Goal: Answer question/provide support

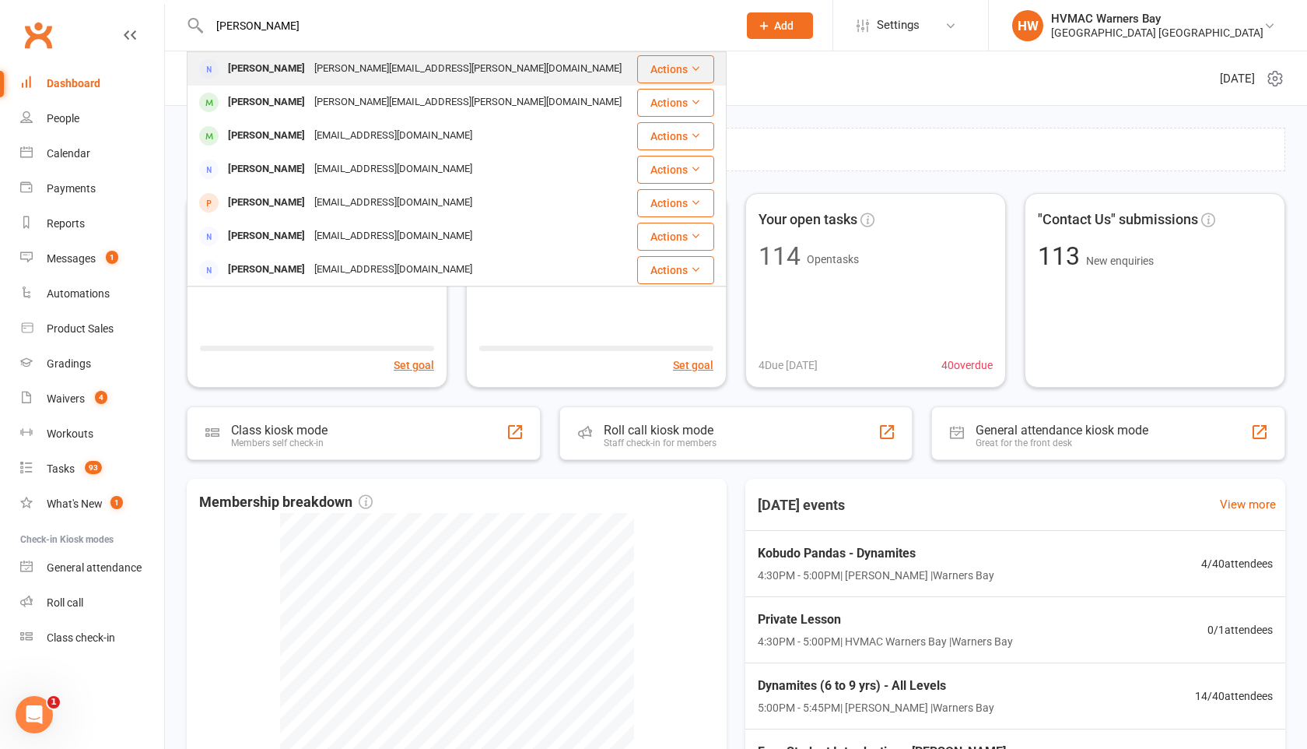
type input "[PERSON_NAME]"
click at [241, 64] on div "[PERSON_NAME]" at bounding box center [266, 69] width 86 height 23
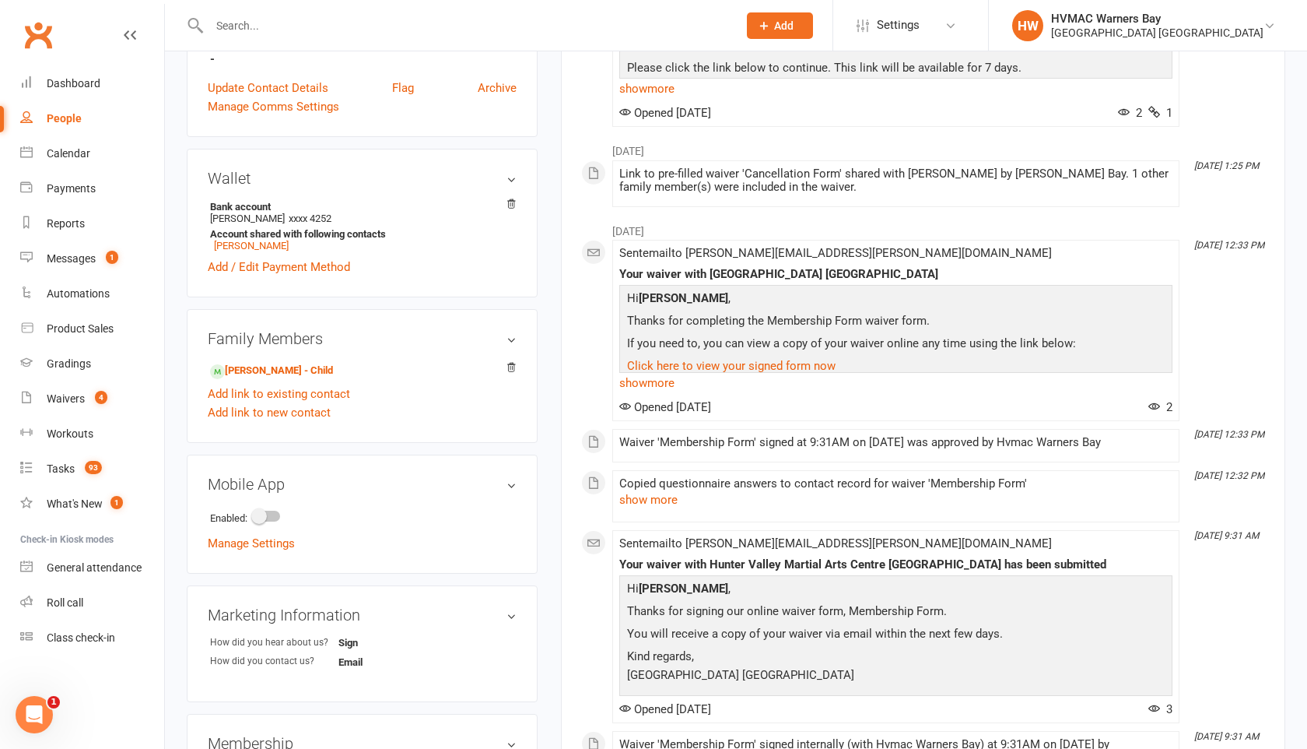
scroll to position [372, 0]
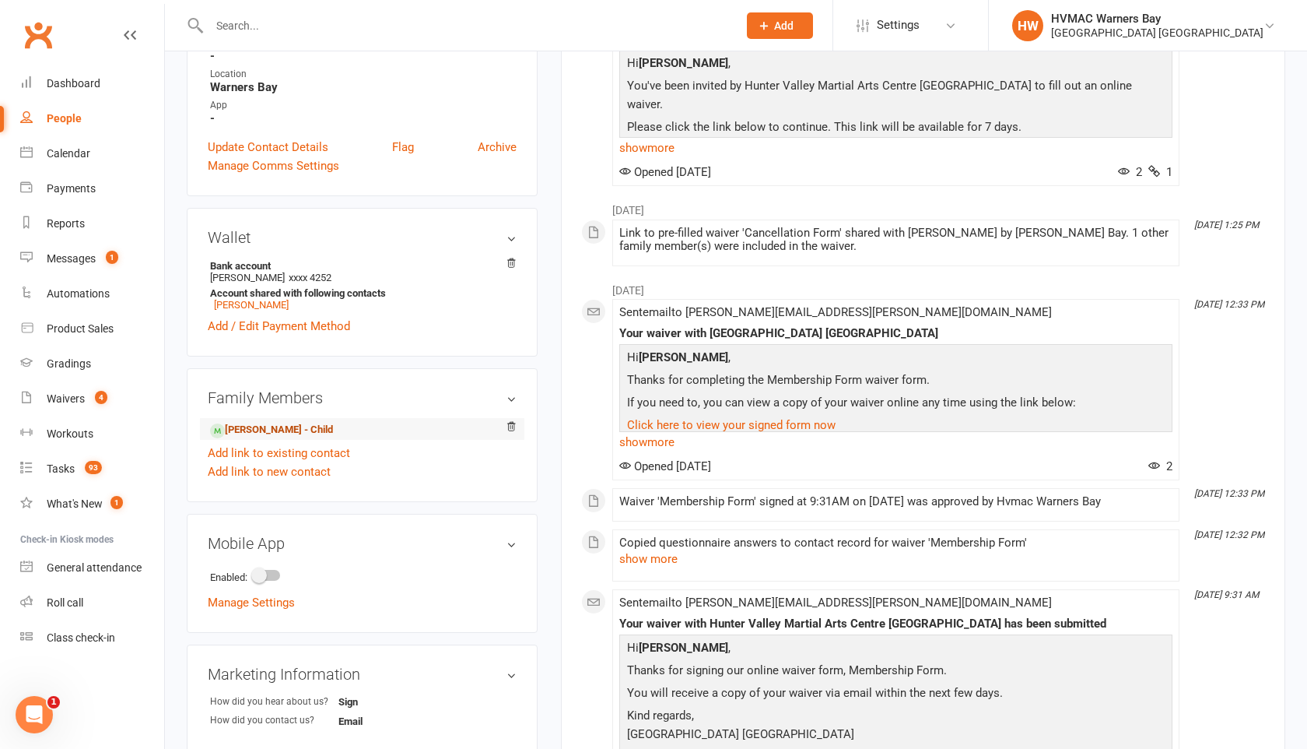
click at [304, 422] on link "[PERSON_NAME] - Child" at bounding box center [271, 430] width 123 height 16
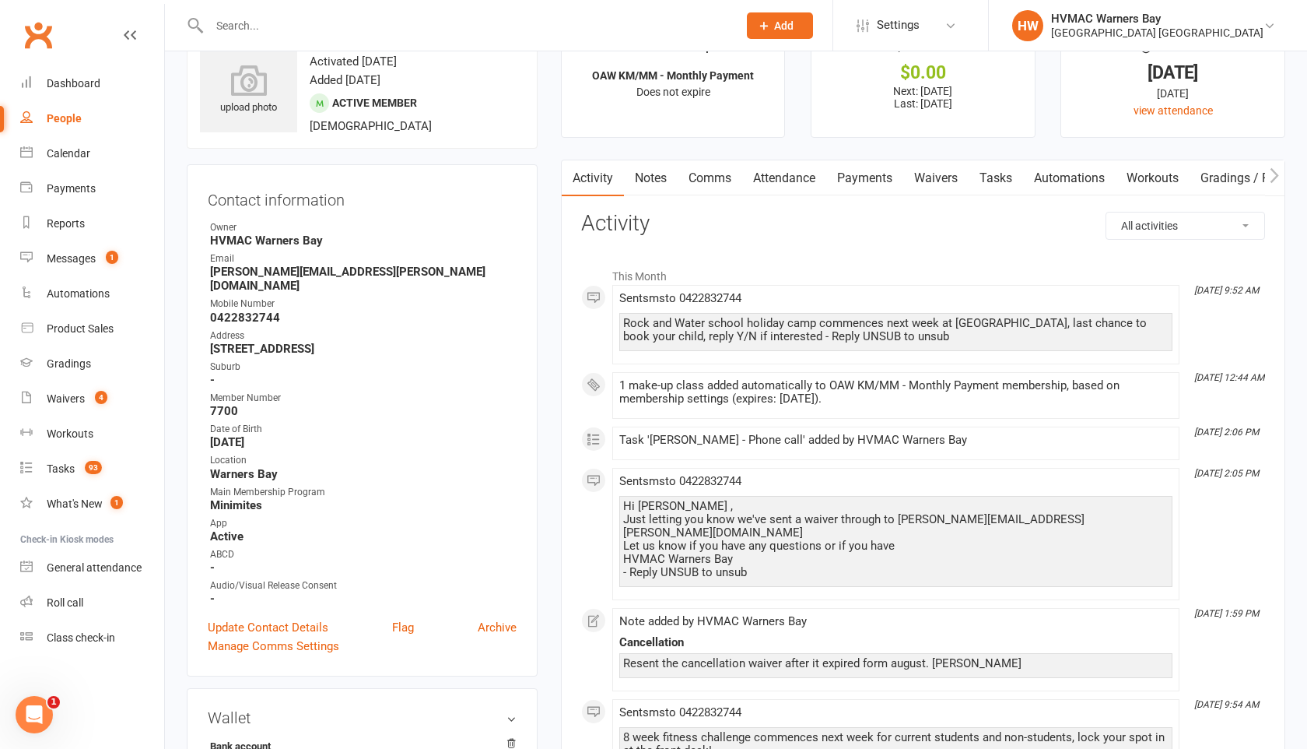
scroll to position [48, 0]
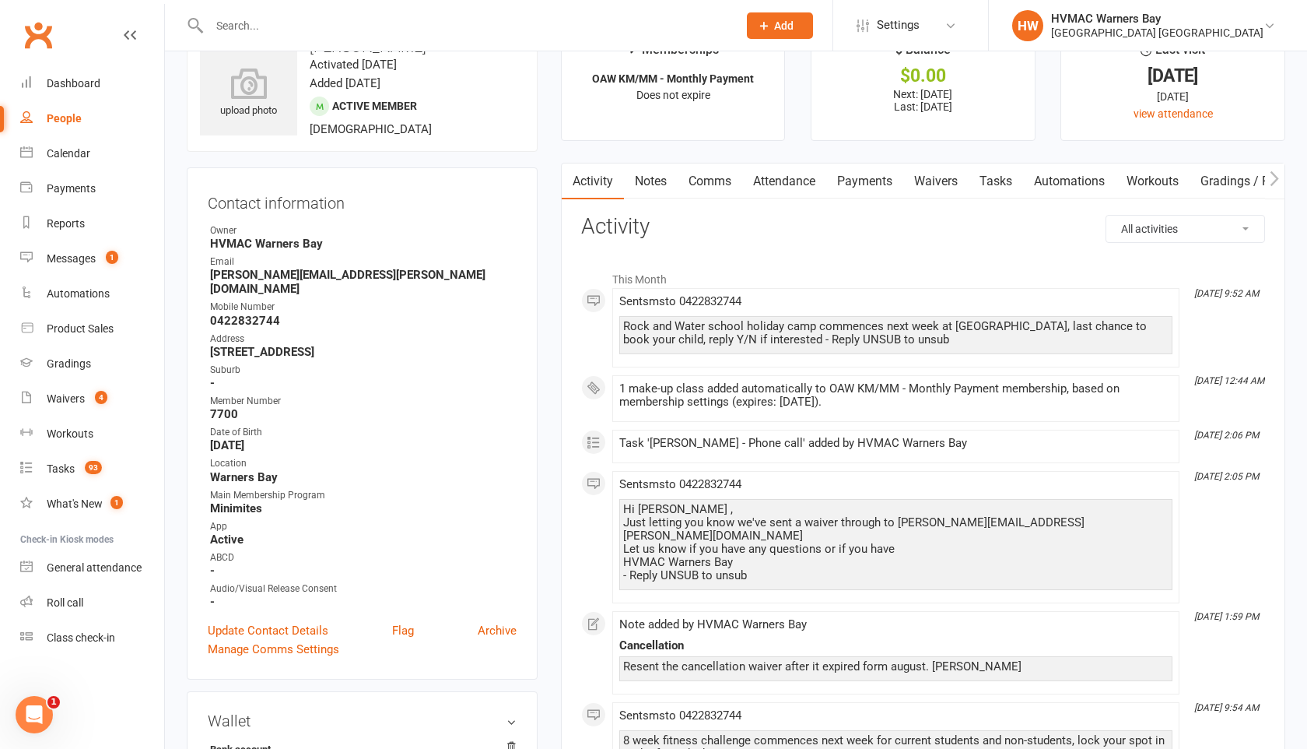
click at [661, 178] on link "Notes" at bounding box center [651, 181] width 54 height 36
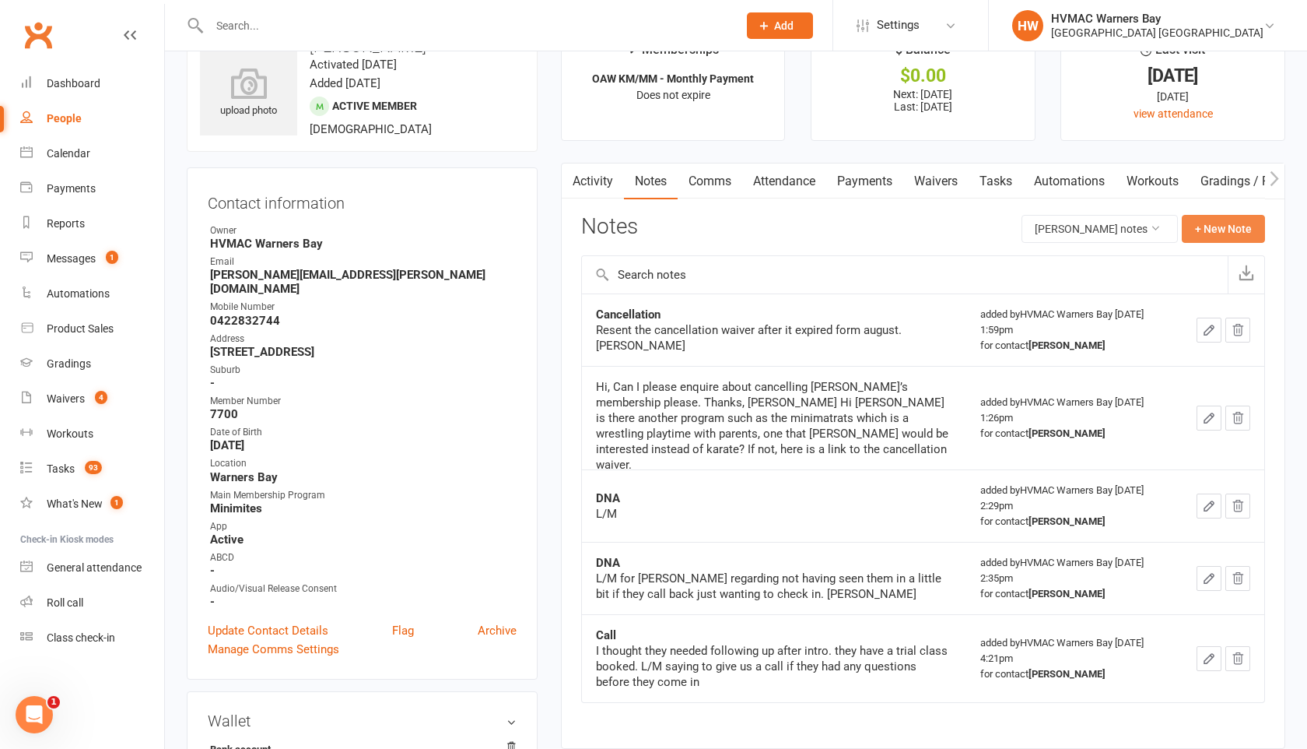
click at [1219, 240] on button "+ New Note" at bounding box center [1223, 229] width 83 height 28
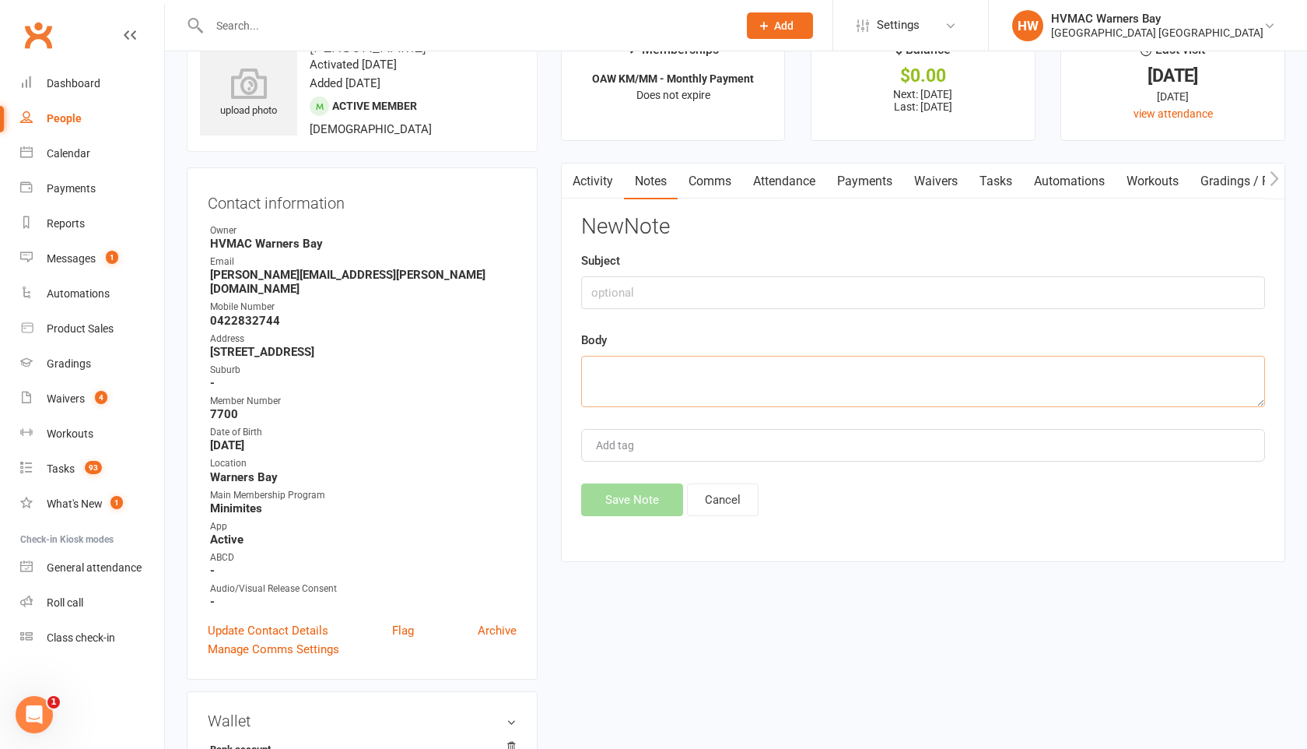
click at [608, 377] on textarea at bounding box center [923, 381] width 684 height 51
paste textarea "Hi, When does [PERSON_NAME]’s contract expire? Thanks, [PERSON_NAME]"
click at [706, 400] on textarea "Hi, When does [PERSON_NAME]’s contract expire? Thanks, [PERSON_NAME]" at bounding box center [923, 381] width 684 height 51
paste textarea "Hi [PERSON_NAME] You are outside your 3 month commitment period so it will be j…"
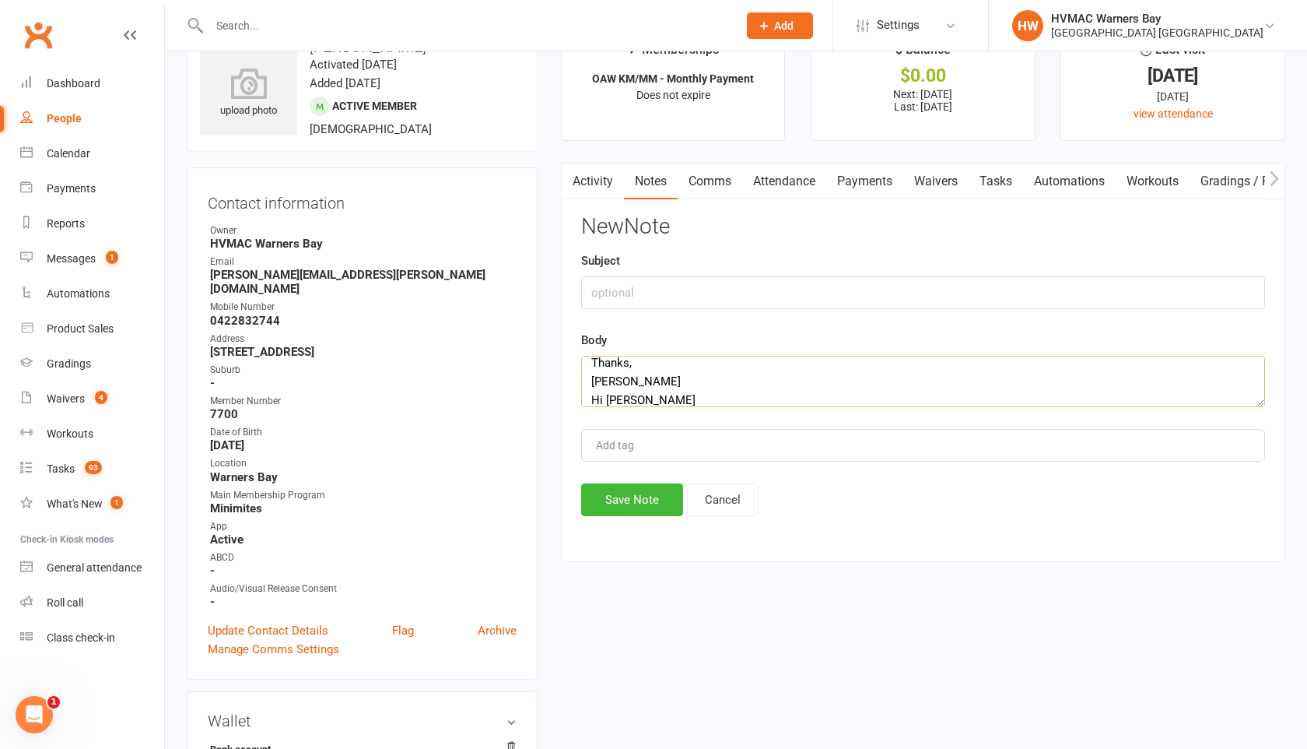
scroll to position [103, 0]
type textarea "Hi, When does [PERSON_NAME]’s contract expire? Thanks, [PERSON_NAME] Hi [PERSON…"
click at [643, 494] on button "Save Note" at bounding box center [632, 499] width 102 height 33
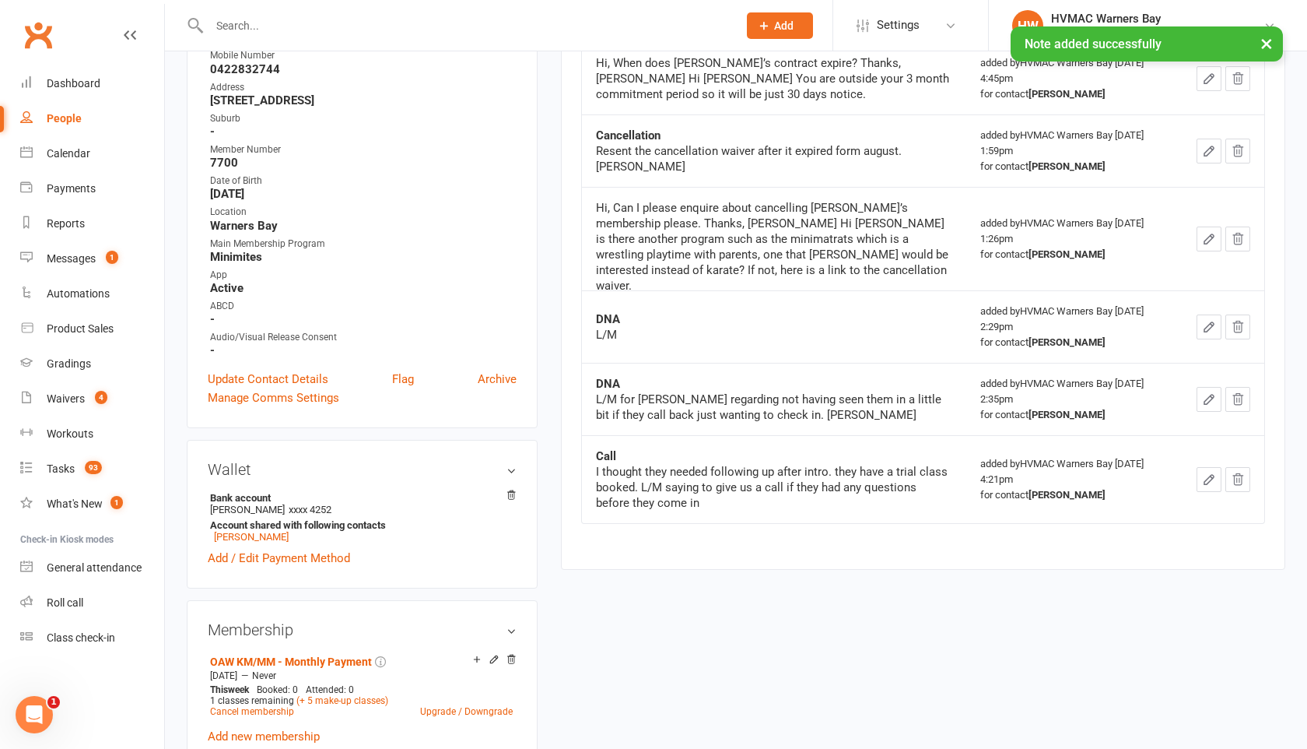
scroll to position [385, 0]
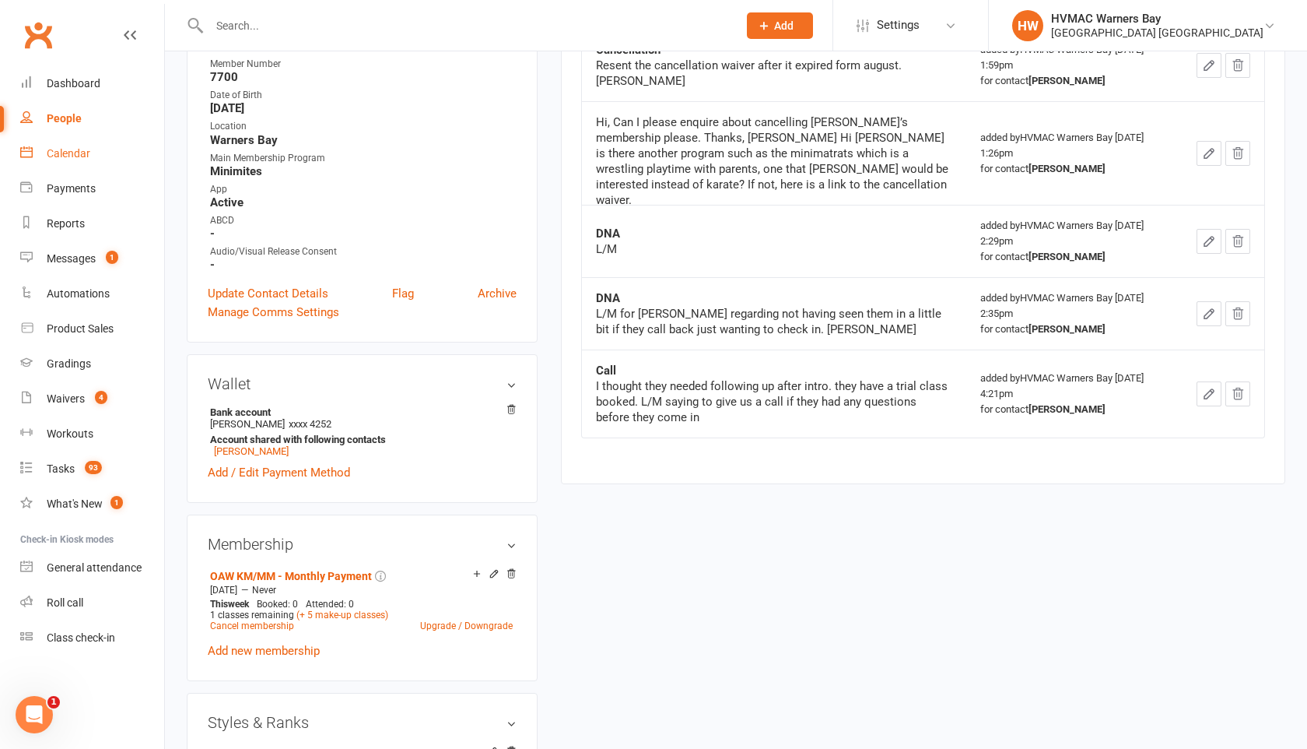
click at [79, 162] on link "Calendar" at bounding box center [92, 153] width 144 height 35
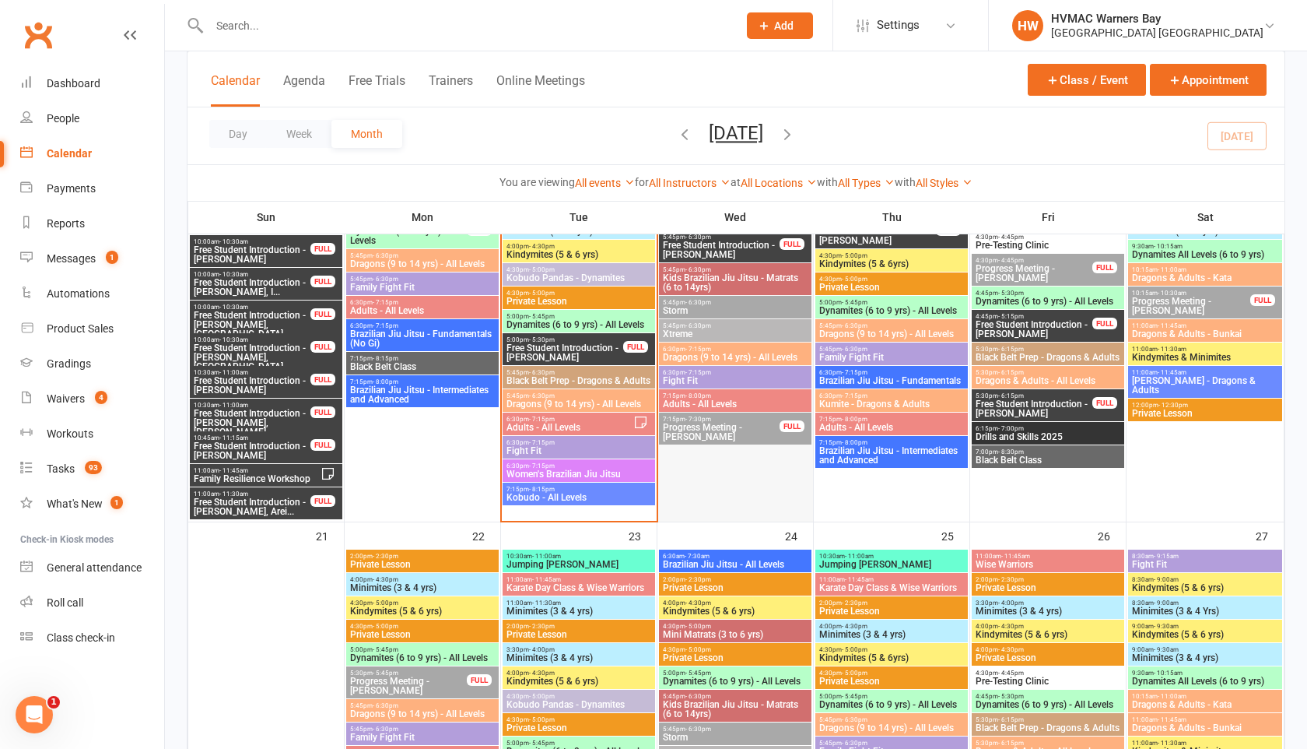
scroll to position [1557, 0]
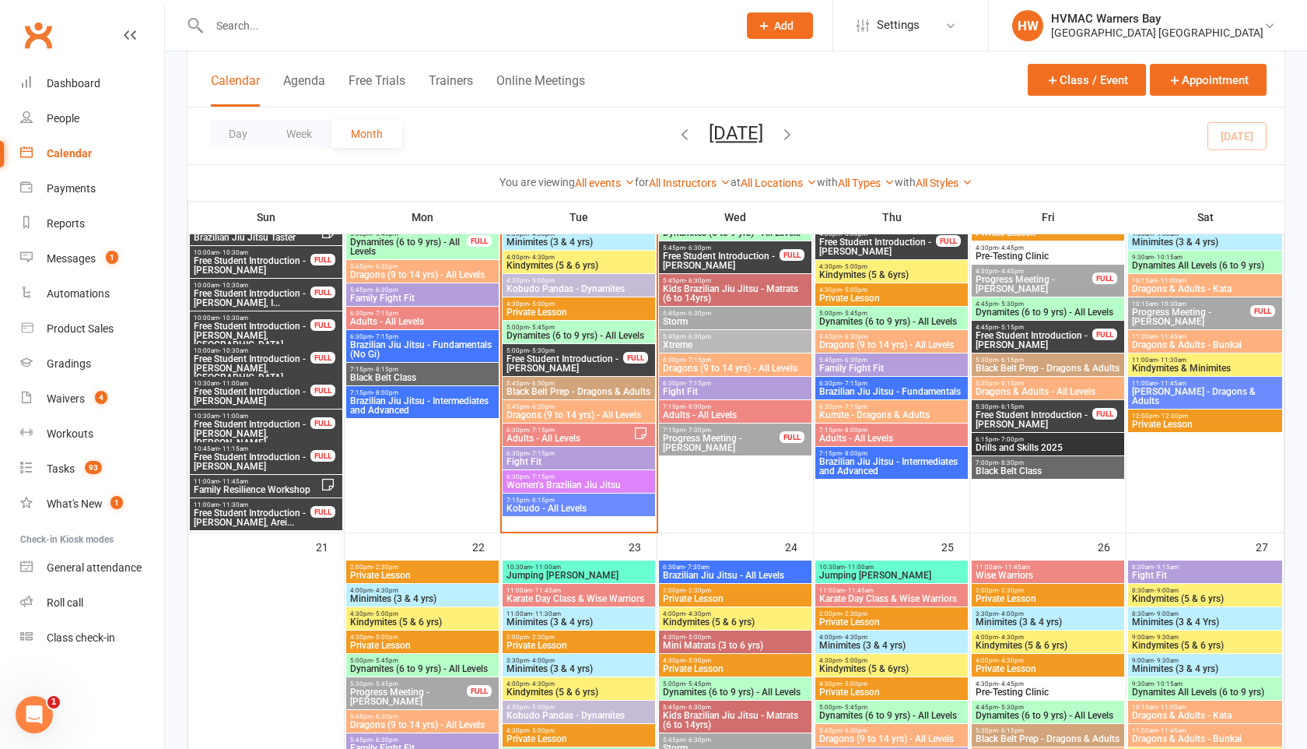
click at [601, 411] on span "Dragons (9 to 14 yrs) - All Levels" at bounding box center [579, 414] width 146 height 9
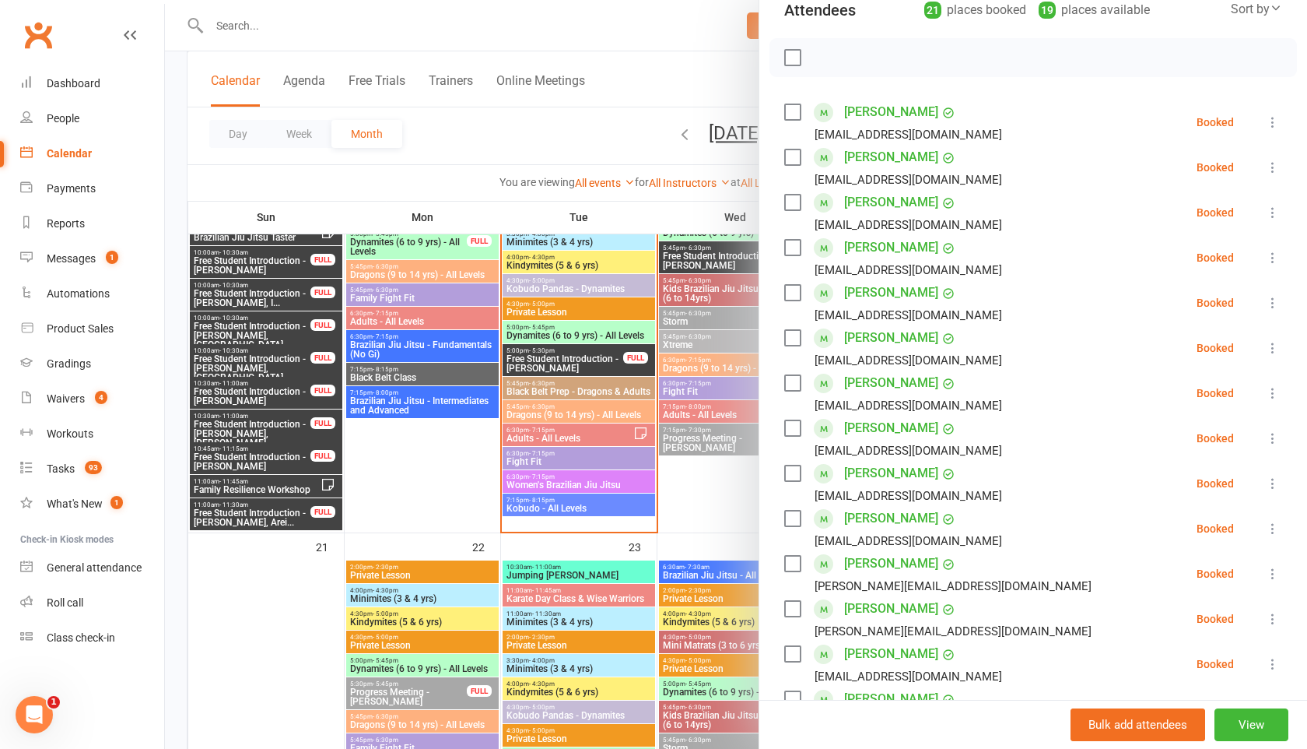
scroll to position [0, 0]
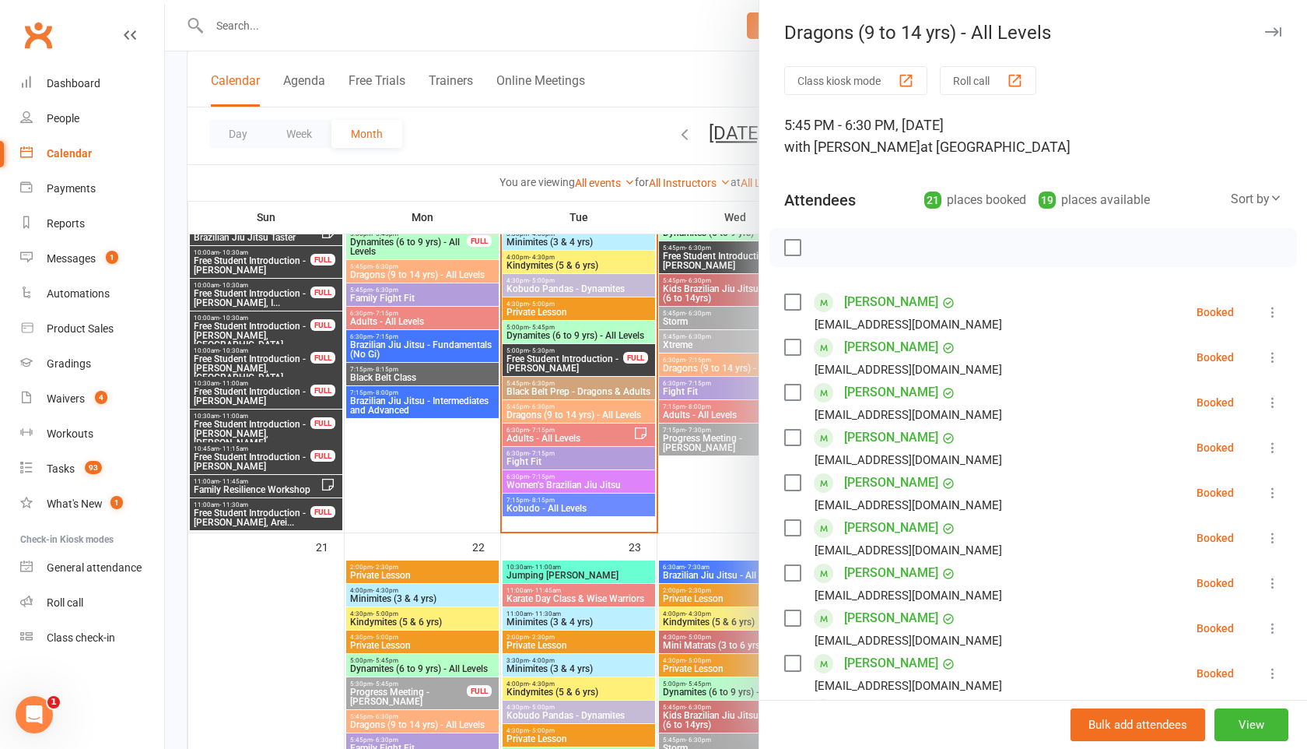
click at [1277, 32] on icon "button" at bounding box center [1273, 31] width 16 height 9
